Goal: Check status

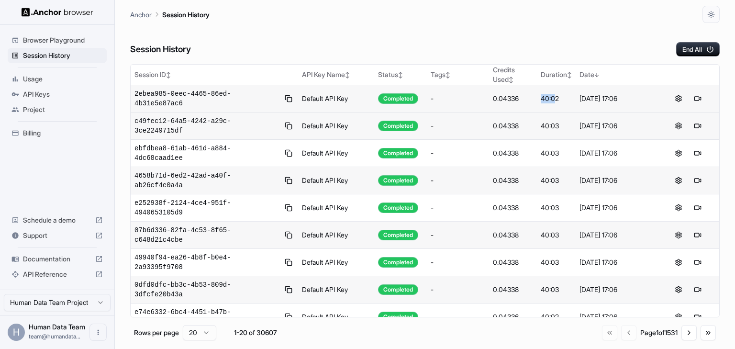
drag, startPoint x: 554, startPoint y: 95, endPoint x: 527, endPoint y: 100, distance: 27.3
click at [527, 100] on tr "2ebea985-0eec-4465-86ed-4b31e5e87ac6 Default API Key Completed - 0.04336 40:02 …" at bounding box center [425, 98] width 588 height 27
click at [568, 121] on div "40:03" at bounding box center [556, 126] width 31 height 10
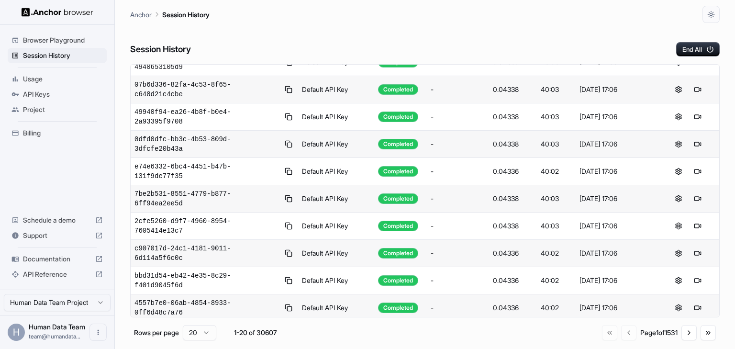
scroll to position [158, 0]
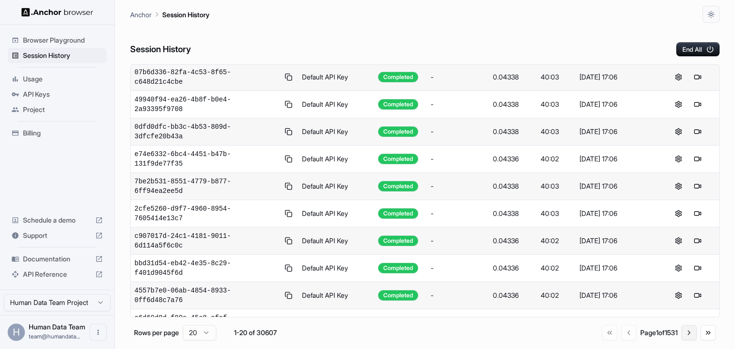
click at [689, 333] on button "Go to next page" at bounding box center [688, 332] width 15 height 15
click at [620, 336] on button "Go to previous page" at bounding box center [627, 332] width 15 height 15
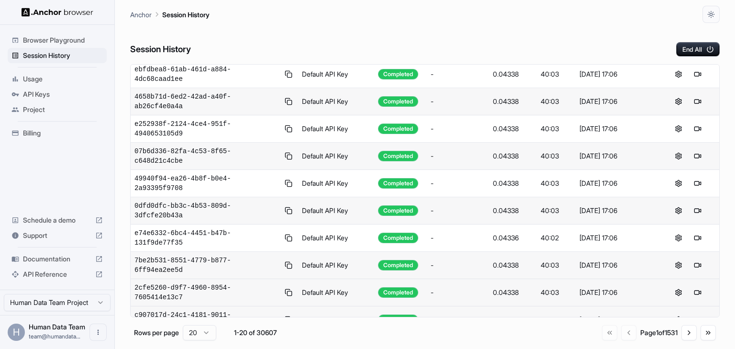
scroll to position [0, 0]
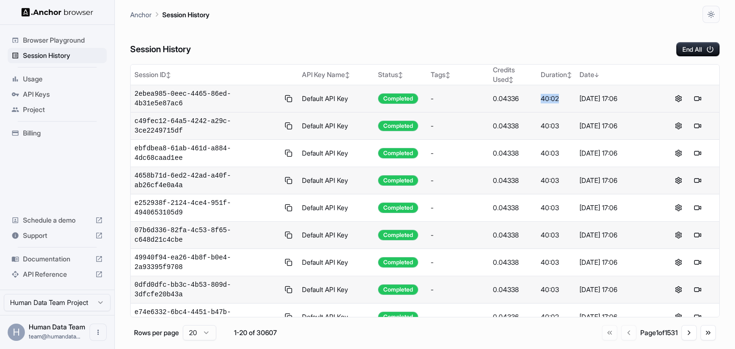
drag, startPoint x: 567, startPoint y: 97, endPoint x: 531, endPoint y: 97, distance: 35.9
click at [531, 97] on tr "2ebea985-0eec-4465-86ed-4b31e5e87ac6 Default API Key Completed - 0.04336 40:02 …" at bounding box center [425, 98] width 588 height 27
click at [531, 97] on td "0.04336" at bounding box center [513, 98] width 48 height 27
drag, startPoint x: 518, startPoint y: 89, endPoint x: 485, endPoint y: 88, distance: 33.0
click at [485, 88] on tr "2ebea985-0eec-4465-86ed-4b31e5e87ac6 Default API Key Completed - 0.04336 40:02 …" at bounding box center [425, 98] width 588 height 27
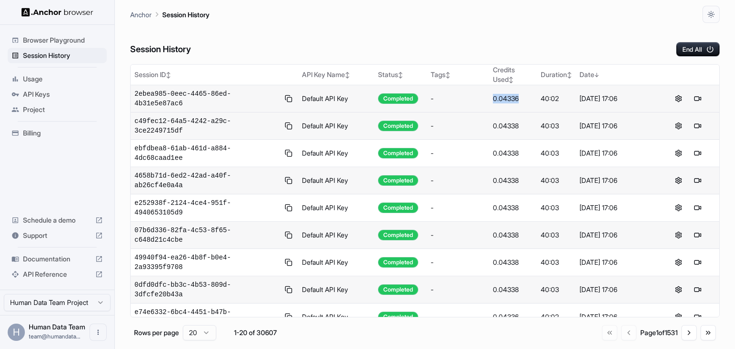
click at [484, 94] on td "-" at bounding box center [458, 98] width 62 height 27
drag, startPoint x: 416, startPoint y: 41, endPoint x: 427, endPoint y: 41, distance: 11.0
click at [416, 41] on div "Session History End All" at bounding box center [424, 39] width 589 height 33
click at [438, 41] on div "Session History End All" at bounding box center [424, 39] width 589 height 33
click at [406, 37] on div "Session History End All" at bounding box center [424, 39] width 589 height 33
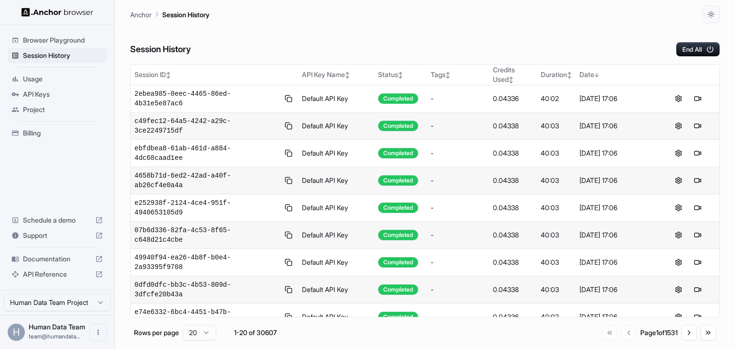
click at [446, 28] on div "Session History End All" at bounding box center [424, 39] width 589 height 33
